Goal: Information Seeking & Learning: Compare options

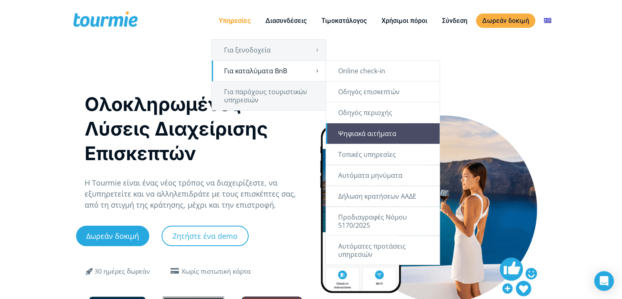
click at [406, 131] on link "Ψηφιακά αιτήματα" at bounding box center [383, 133] width 114 height 20
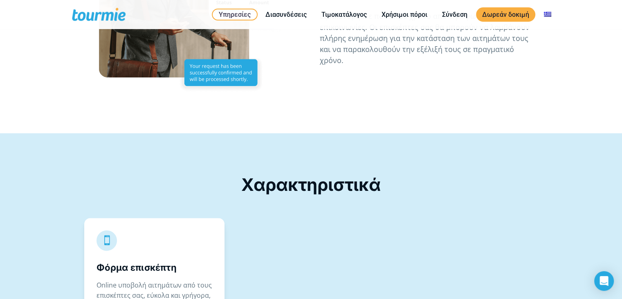
scroll to position [1133, 0]
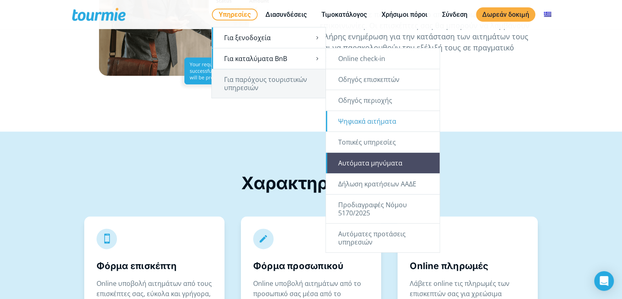
click at [377, 161] on link "Αυτόματα μηνύματα" at bounding box center [383, 163] width 114 height 20
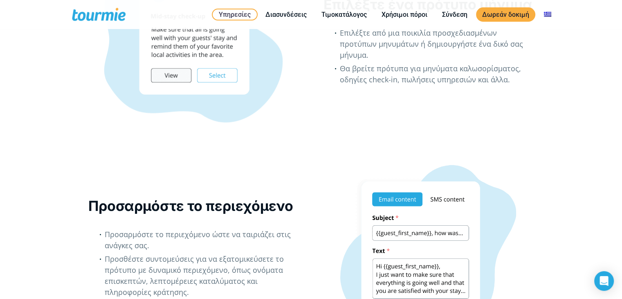
scroll to position [768, 0]
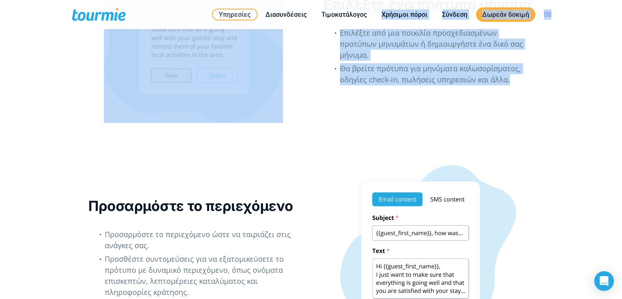
drag, startPoint x: 583, startPoint y: 144, endPoint x: 364, endPoint y: 28, distance: 248.3
click at [367, 27] on div "Primary Menu Close Υπηρεσίες Για ξενοδοχεία Online check-in Οδηγός επισκεπτών Ψ…" at bounding box center [311, 216] width 622 height 1969
click at [341, 62] on li "Επιλέξτε από μια ποικιλία προσχεδιασμένων προτύπων μηνυμάτων ή δημιουργήστε ένα…" at bounding box center [437, 45] width 194 height 36
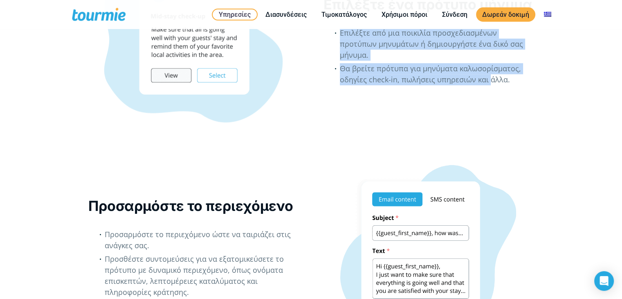
drag, startPoint x: 339, startPoint y: 58, endPoint x: 514, endPoint y: 104, distance: 181.6
click at [491, 96] on div "Επιλέξτε ένα πρότυπο μήνυμα Επιλέξτε από μια ποικιλία προσχεδιασμένων προτύπων …" at bounding box center [429, 45] width 211 height 101
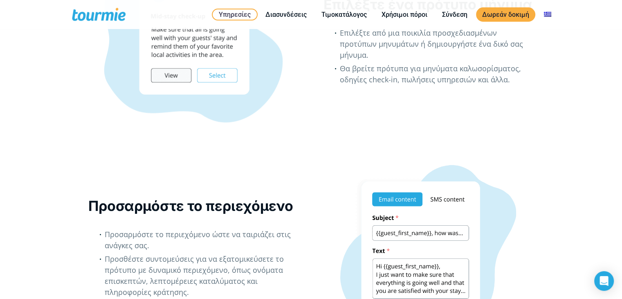
click at [524, 88] on li "Θα βρείτε πρότυπα για μηνύματα καλωσορίσματος, οδηγίες check-in, πωλήσεις υπηρε…" at bounding box center [437, 75] width 194 height 25
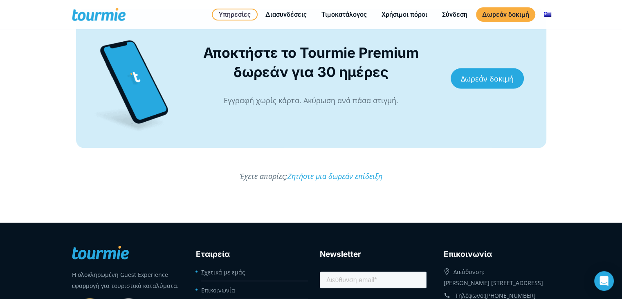
scroll to position [1524, 0]
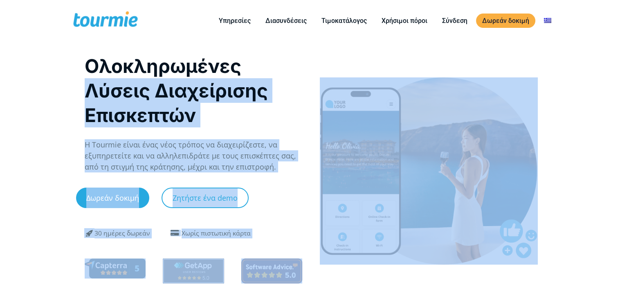
drag, startPoint x: 593, startPoint y: 68, endPoint x: 0, endPoint y: 95, distance: 593.2
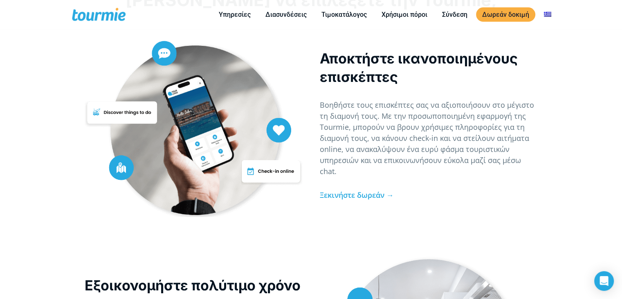
scroll to position [1741, 0]
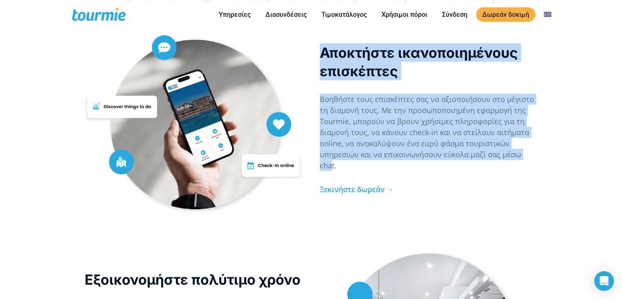
drag, startPoint x: 528, startPoint y: 150, endPoint x: 320, endPoint y: 44, distance: 233.9
click at [320, 44] on div "Αποκτήστε ικανοποιημένους επισκέπτες Βοηθήστε τους επισκέπτες σας να αξιοποιήσο…" at bounding box center [429, 123] width 218 height 160
click at [320, 44] on p "Αποκτήστε ικανοποιημένους επισκέπτες" at bounding box center [429, 61] width 218 height 37
drag, startPoint x: 320, startPoint y: 44, endPoint x: 535, endPoint y: 154, distance: 241.6
click at [535, 154] on div "Αποκτήστε ικανοποιημένους επισκέπτες Βοηθήστε τους επισκέπτες σας να αξιοποιήσο…" at bounding box center [429, 123] width 218 height 160
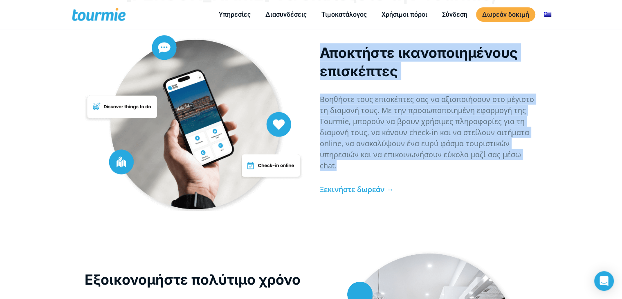
click at [539, 152] on div "Αποκτήστε ικανοποιημένους επισκέπτες Βοηθήστε τους επισκέπτες σας να αξιοποιήσο…" at bounding box center [428, 123] width 235 height 176
drag, startPoint x: 539, startPoint y: 152, endPoint x: 310, endPoint y: 44, distance: 253.0
click at [310, 44] on div "Αποκτήστε ικανοποιημένους επισκέπτες Βοηθήστε τους επισκέπτες σας να αξιοποιήσο…" at bounding box center [311, 123] width 622 height 201
click at [310, 44] on div at bounding box center [193, 123] width 235 height 176
drag, startPoint x: 310, startPoint y: 44, endPoint x: 548, endPoint y: 143, distance: 257.8
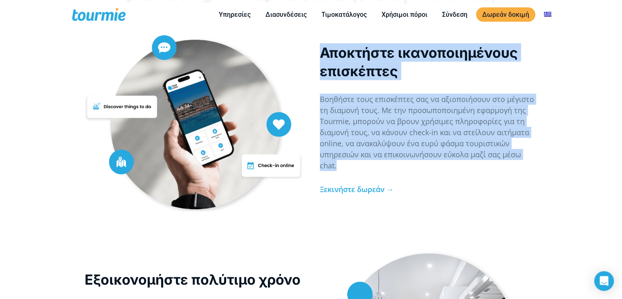
click at [548, 143] on div "Αποκτήστε ικανοποιημένους επισκέπτες Βοηθήστε τους επισκέπτες σας να αξιοποιήσο…" at bounding box center [311, 123] width 622 height 201
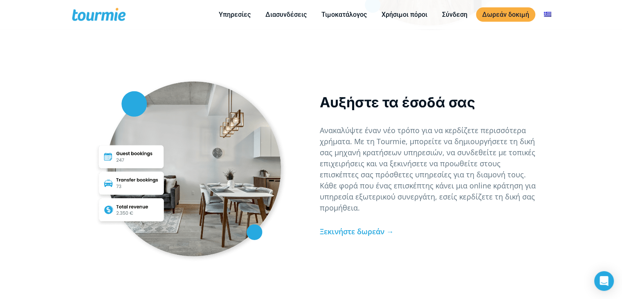
scroll to position [2146, 0]
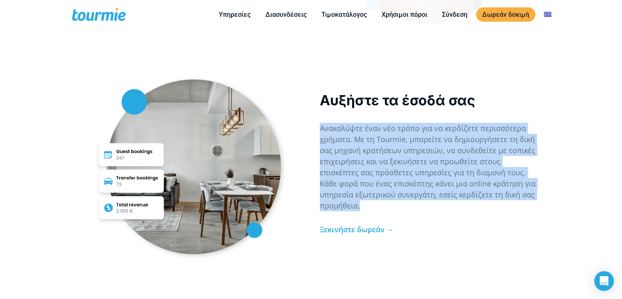
drag, startPoint x: 516, startPoint y: 110, endPoint x: 549, endPoint y: 187, distance: 83.8
click at [549, 187] on div "Αυξήστε τα έσοδά σας Ανακαλύψτε έναν νέο τρόπο για να κερδίζετε περισσότερα χρή…" at bounding box center [311, 179] width 622 height 243
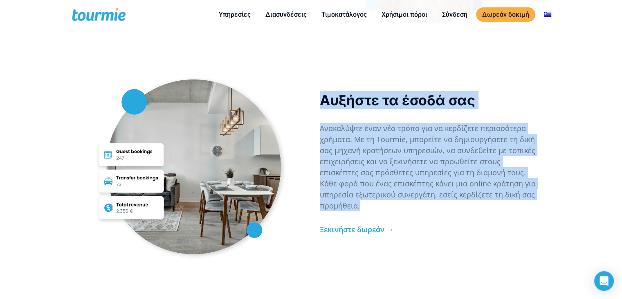
drag, startPoint x: 549, startPoint y: 187, endPoint x: 336, endPoint y: 86, distance: 236.0
click at [336, 86] on div "Αυξήστε τα έσοδά σας Ανακαλύψτε έναν νέο τρόπο για να κερδίζετε περισσότερα χρή…" at bounding box center [311, 179] width 622 height 243
click at [336, 91] on p "Αυξήστε τα έσοδά σας" at bounding box center [429, 100] width 218 height 18
click at [596, 138] on div "Αυξήστε τα έσοδά σας Ανακαλύψτε έναν νέο τρόπο για να κερδίζετε περισσότερα χρή…" at bounding box center [311, 179] width 622 height 243
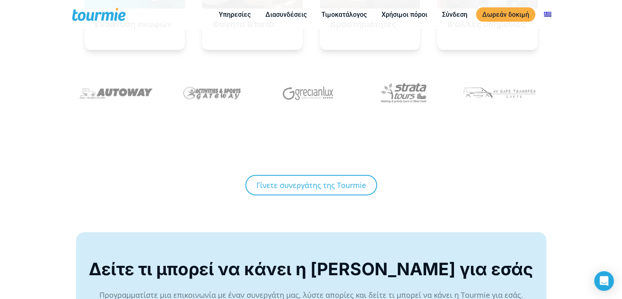
scroll to position [3029, 0]
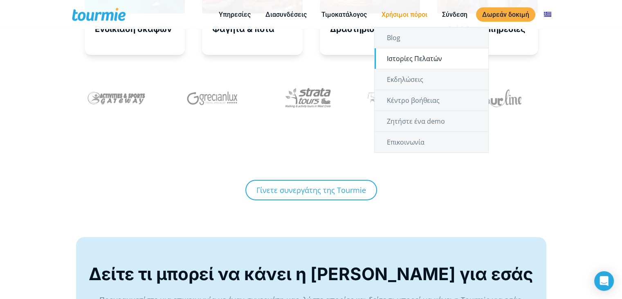
click at [422, 53] on link "Ιστορίες Πελατών" at bounding box center [432, 58] width 114 height 20
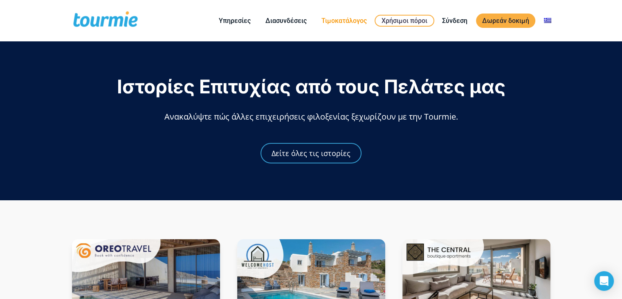
click at [357, 17] on link "Τιμοκατάλογος" at bounding box center [345, 21] width 58 height 10
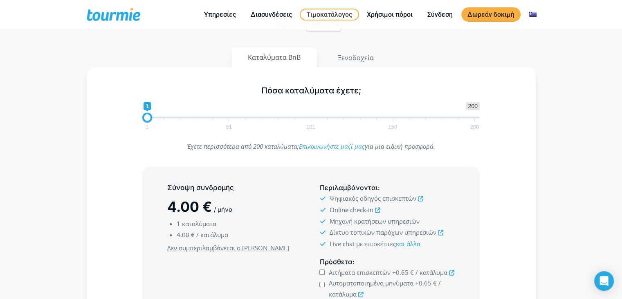
scroll to position [83, 0]
click at [369, 56] on button "Ξενοδοχεία" at bounding box center [356, 57] width 70 height 20
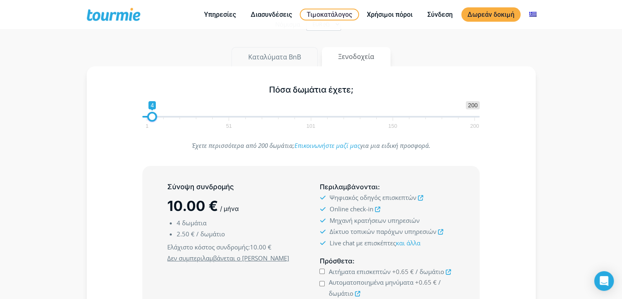
click at [298, 63] on button "Καταλύματα BnB" at bounding box center [275, 57] width 86 height 20
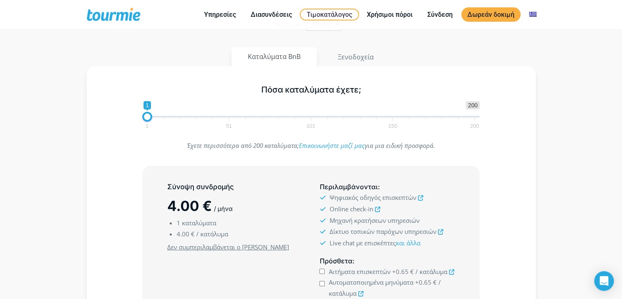
click at [160, 117] on span "1 51 101 150 200" at bounding box center [311, 122] width 328 height 10
click at [172, 116] on span "1 200 0 0 1 1 51 101 150 200" at bounding box center [311, 114] width 338 height 27
click at [193, 116] on span at bounding box center [311, 117] width 338 height 2
click at [220, 118] on span "1 51 101 150 200" at bounding box center [311, 122] width 328 height 10
click at [227, 118] on span "1 51 101 150 200" at bounding box center [311, 122] width 328 height 10
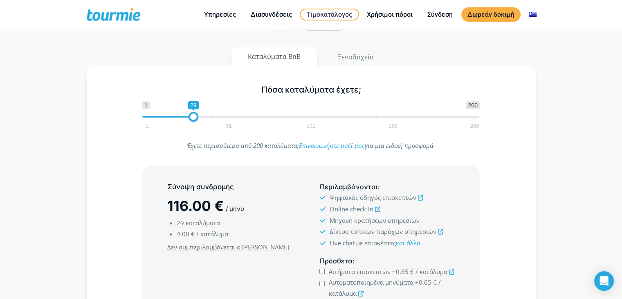
click at [233, 116] on span at bounding box center [311, 117] width 338 height 2
drag, startPoint x: 231, startPoint y: 116, endPoint x: 342, endPoint y: 105, distance: 111.9
click at [342, 105] on span "1 200 0 0 101 1 51 101 150 200" at bounding box center [311, 114] width 338 height 27
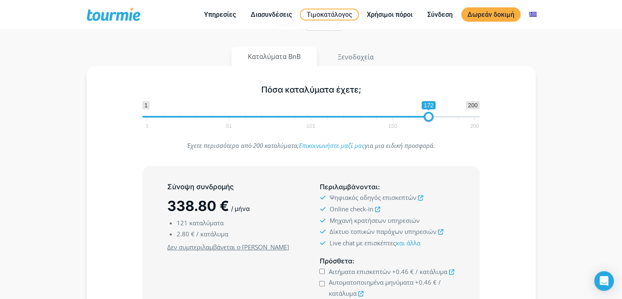
drag, startPoint x: 344, startPoint y: 113, endPoint x: 432, endPoint y: 115, distance: 88.0
click at [432, 115] on span at bounding box center [429, 117] width 10 height 10
drag, startPoint x: 432, startPoint y: 115, endPoint x: 478, endPoint y: 113, distance: 45.9
click at [478, 113] on span at bounding box center [475, 117] width 10 height 10
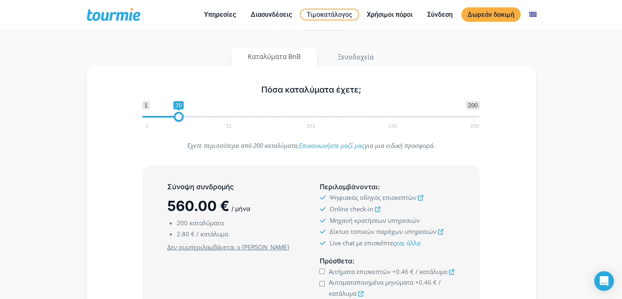
type input "1"
drag, startPoint x: 471, startPoint y: 119, endPoint x: 142, endPoint y: 129, distance: 328.4
click at [142, 129] on div "Πόσα καταλύματα έχετε; 1 200 0 0 1 1 51 101 150 200 1" at bounding box center [311, 105] width 355 height 53
